Goal: Find specific page/section

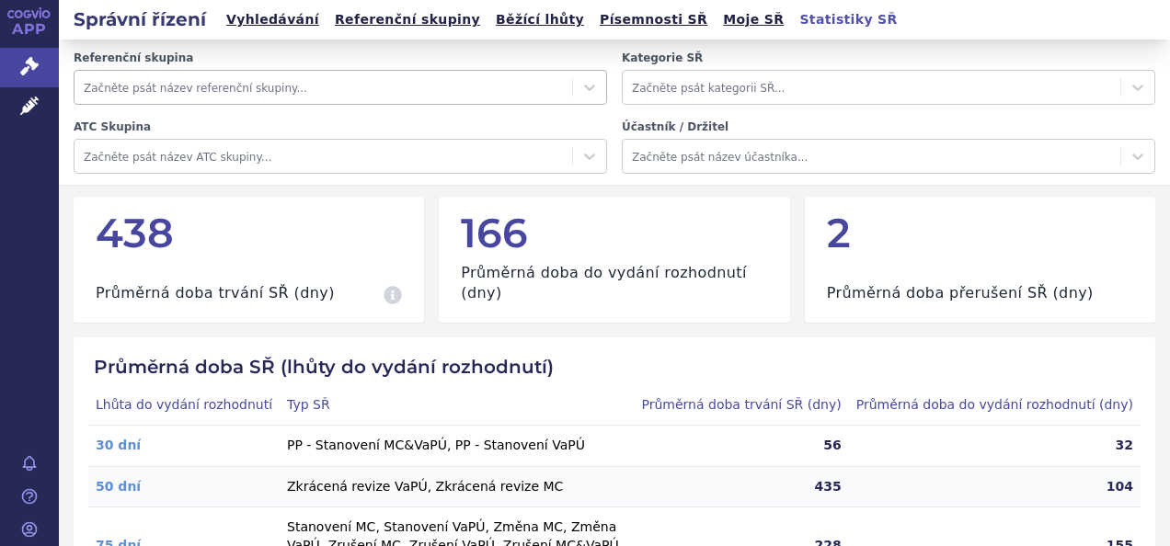
click at [167, 90] on div at bounding box center [323, 87] width 479 height 22
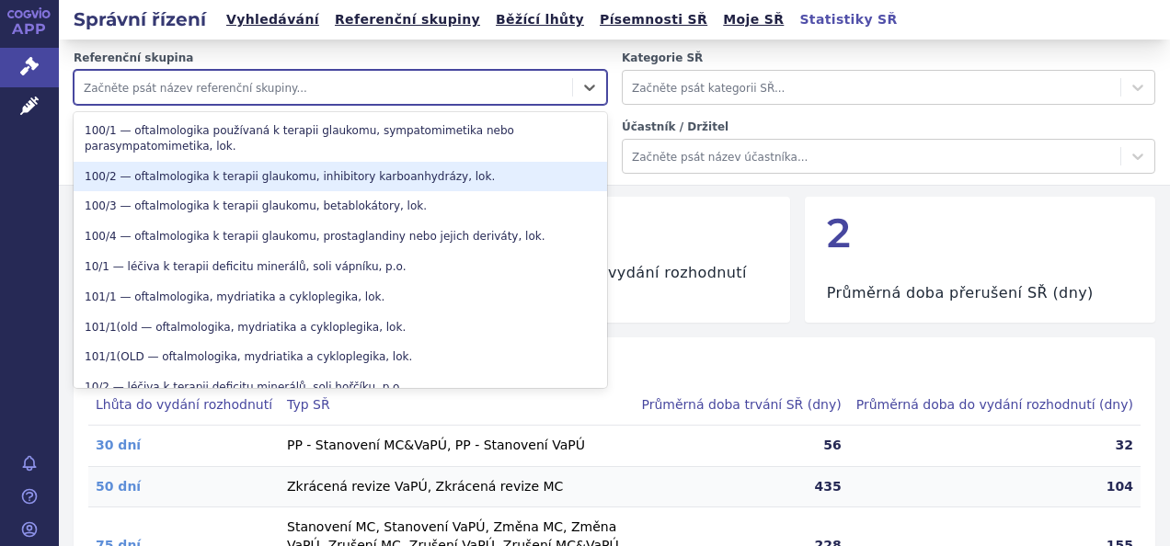
type input "R"
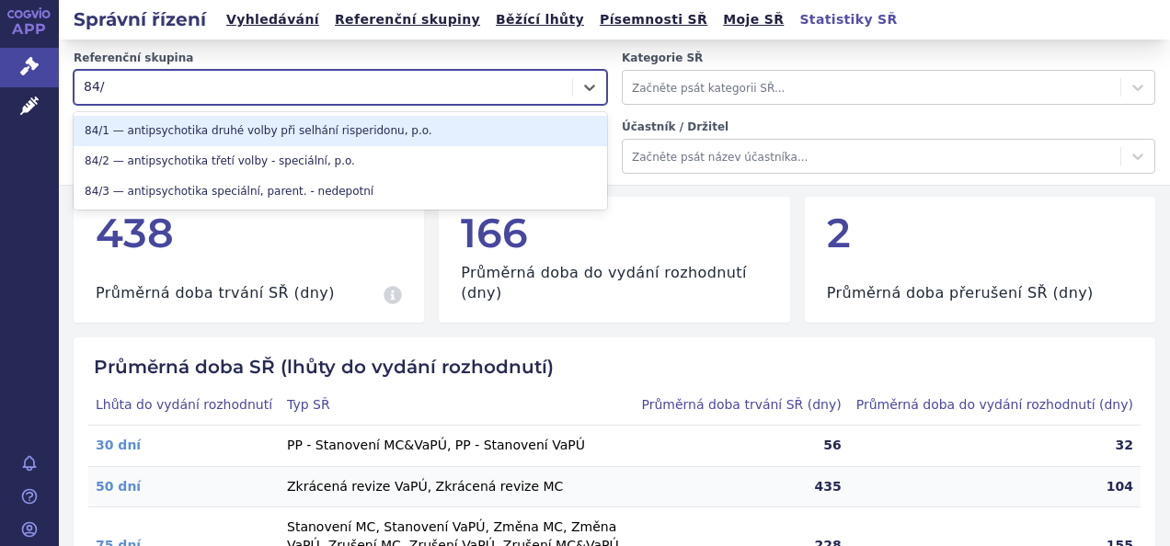
type input "84/1"
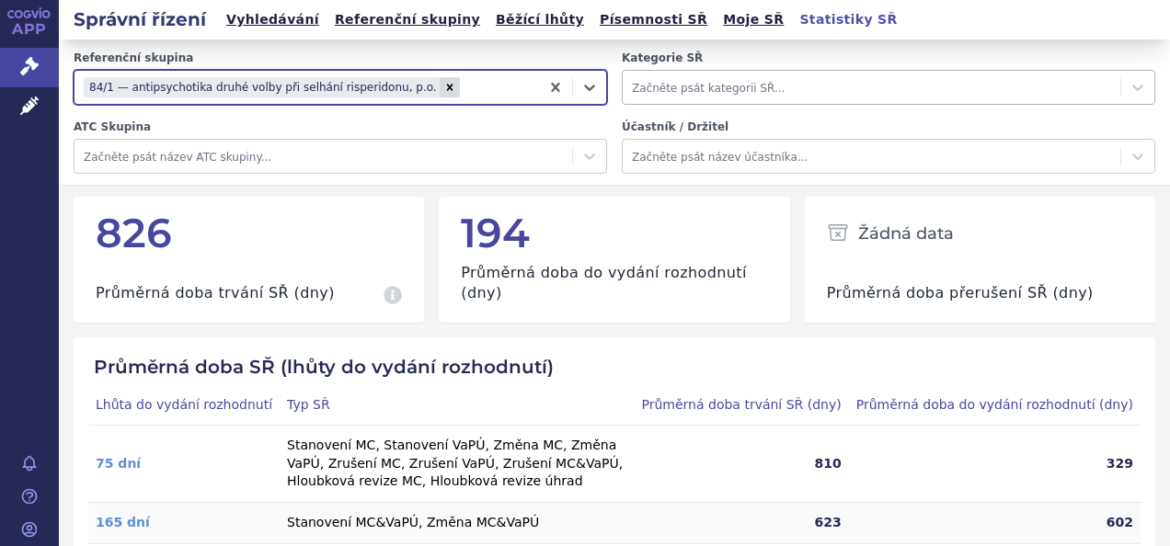
click at [664, 80] on div at bounding box center [871, 87] width 479 height 22
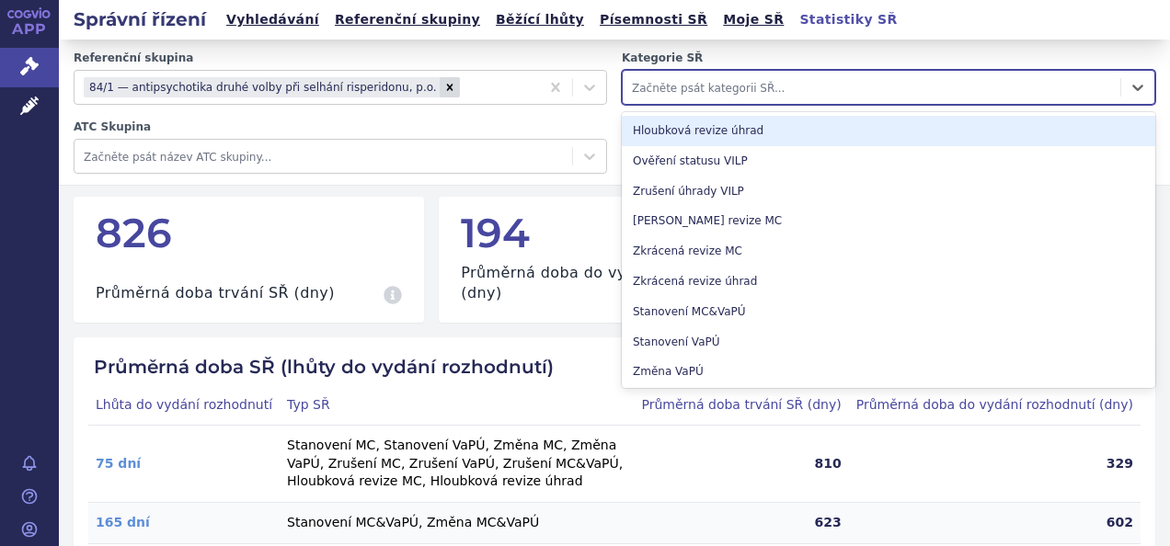
click at [736, 130] on div "Hloubková revize úhrad" at bounding box center [888, 131] width 533 height 30
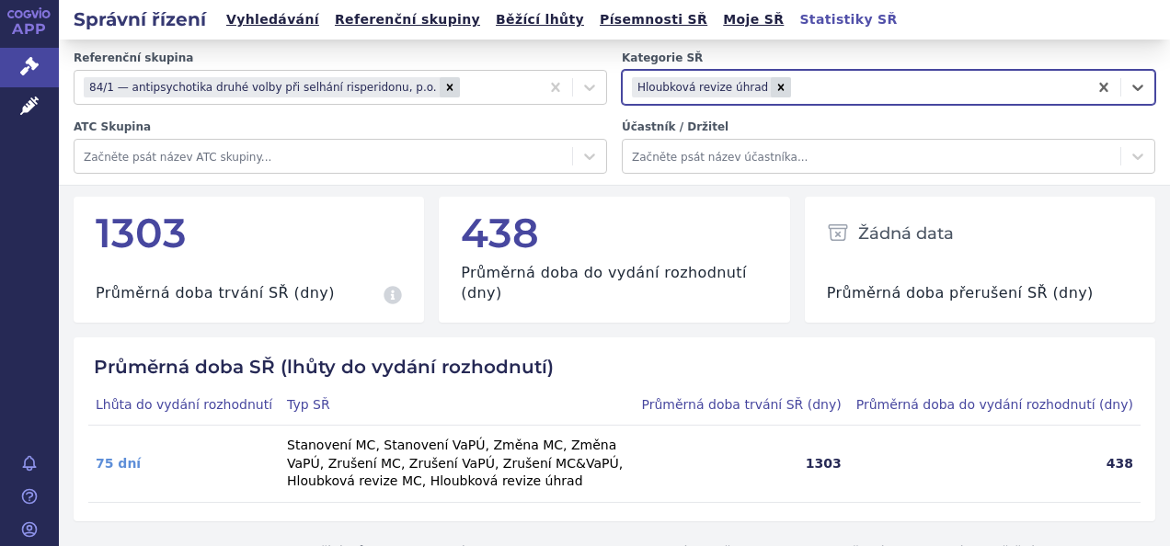
click at [258, 11] on link "Vyhledávání" at bounding box center [273, 19] width 104 height 25
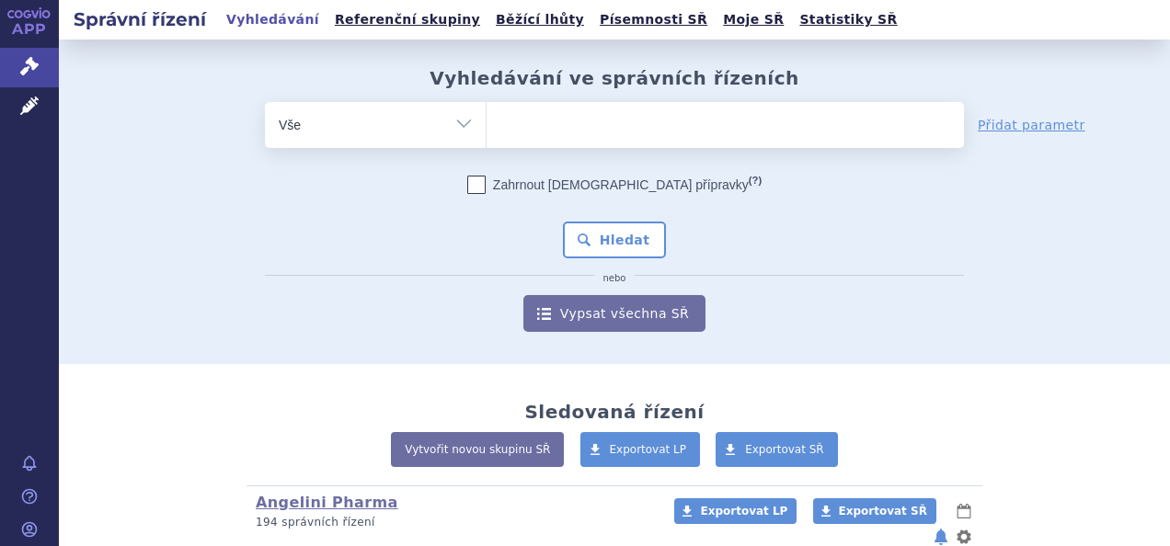
scroll to position [102, 0]
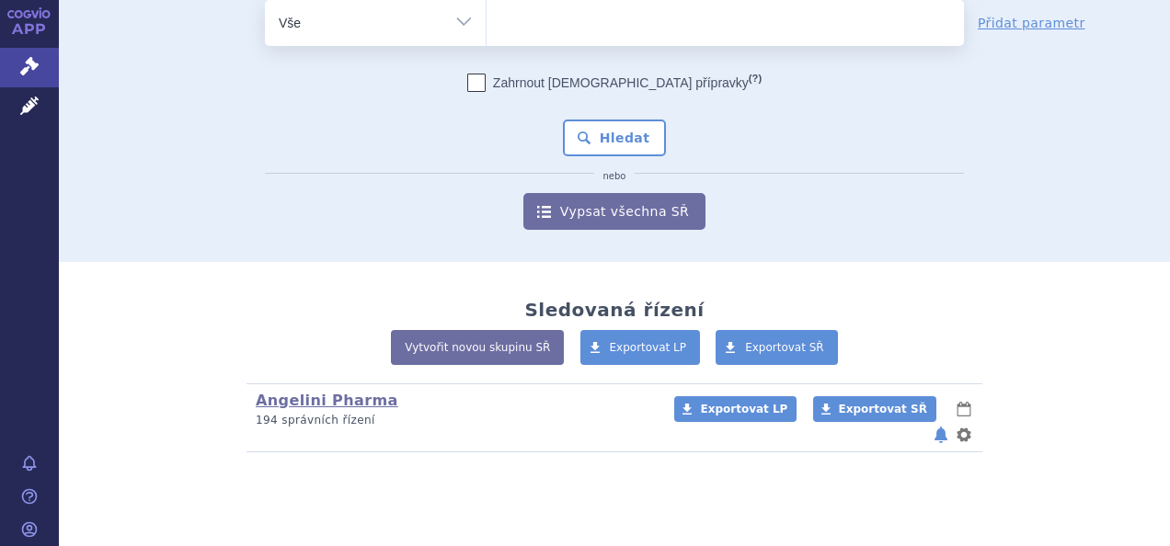
click at [520, 9] on ul at bounding box center [724, 19] width 477 height 39
click at [486, 9] on select at bounding box center [485, 22] width 1 height 46
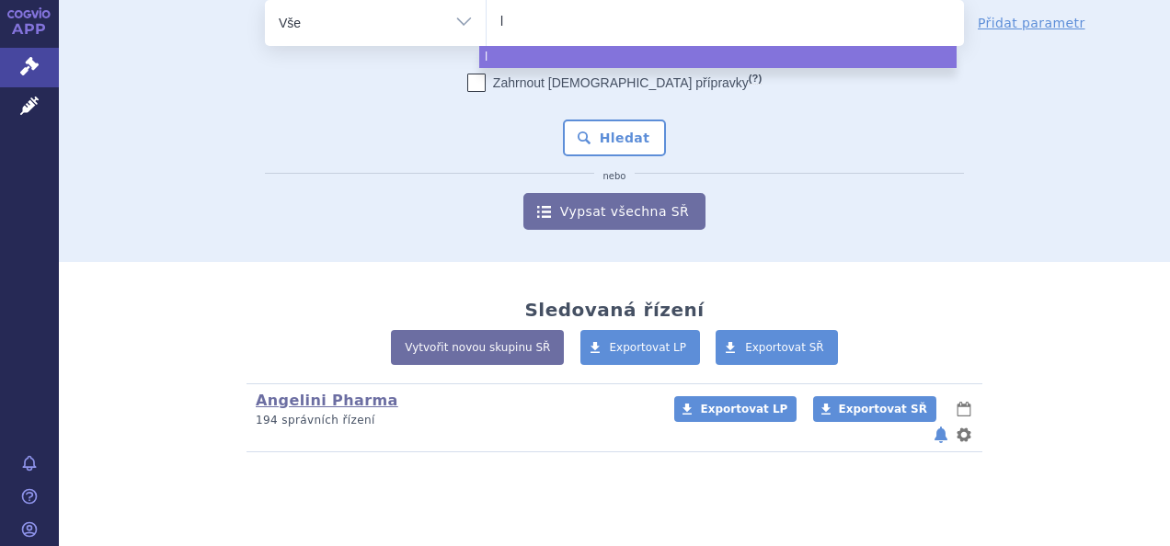
type input "la"
type input "lat"
type input "latua"
type input "latu"
type input "[MEDICAL_DATA]"
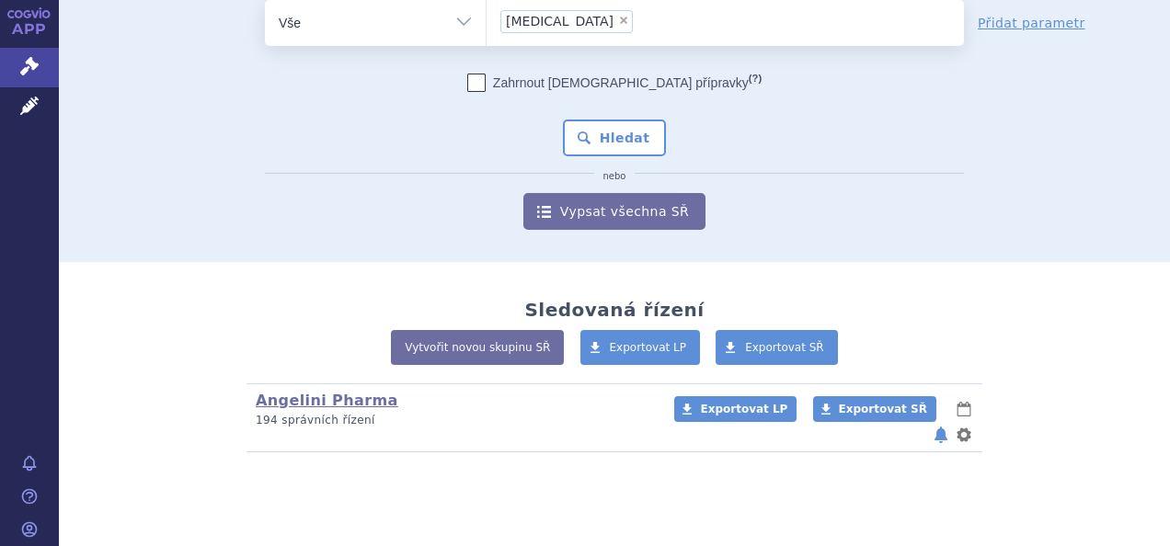
select select "[MEDICAL_DATA]"
